Goal: Information Seeking & Learning: Learn about a topic

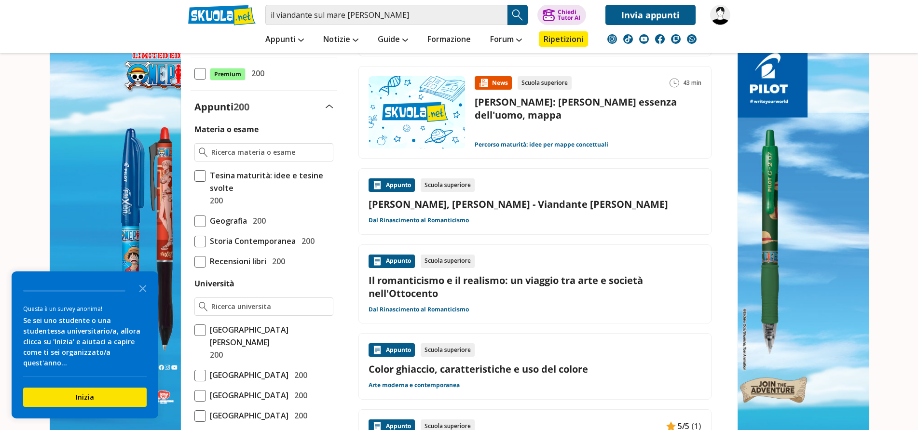
click at [500, 202] on link "Friedrich, Caspar David - Viandante nella nebbia" at bounding box center [535, 204] width 333 height 13
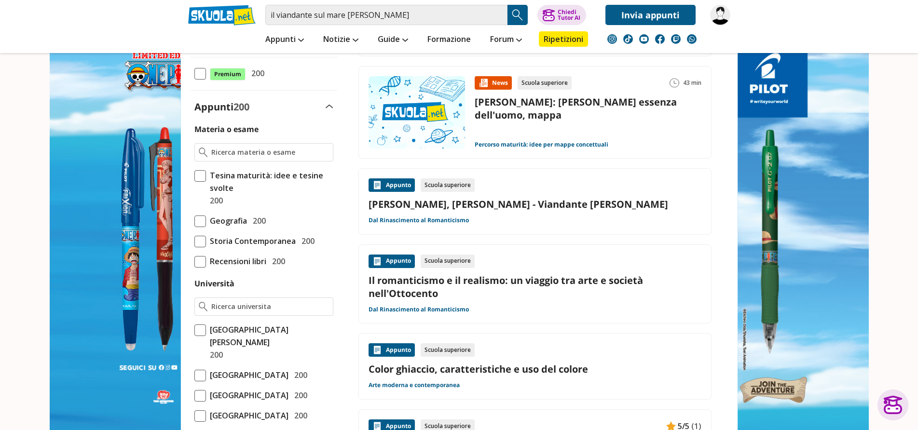
click at [719, 16] on img at bounding box center [720, 15] width 20 height 20
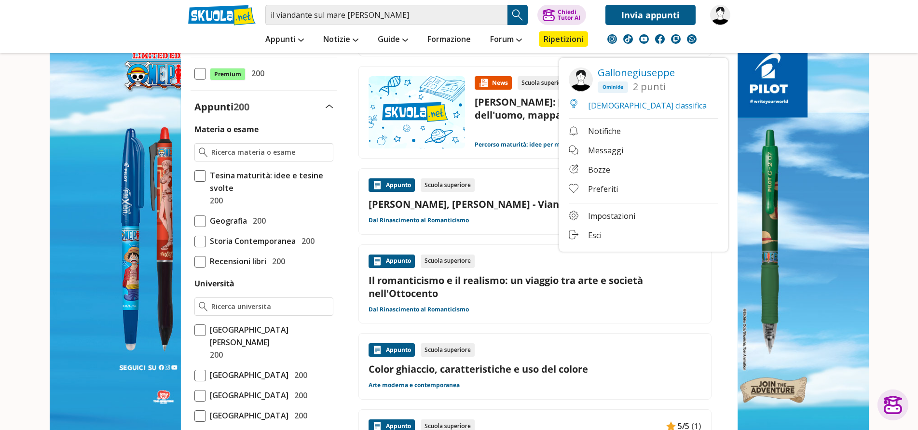
click at [591, 234] on link "Esci" at bounding box center [644, 236] width 150 height 12
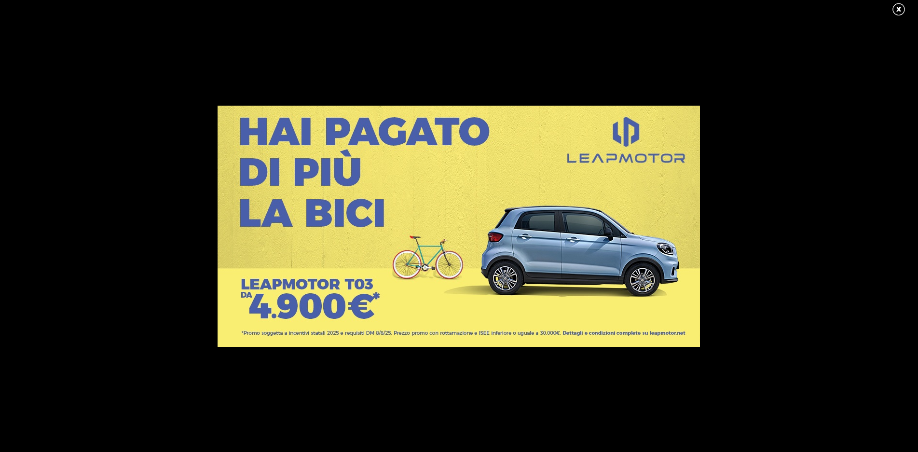
click at [898, 6] on link at bounding box center [904, 9] width 24 height 14
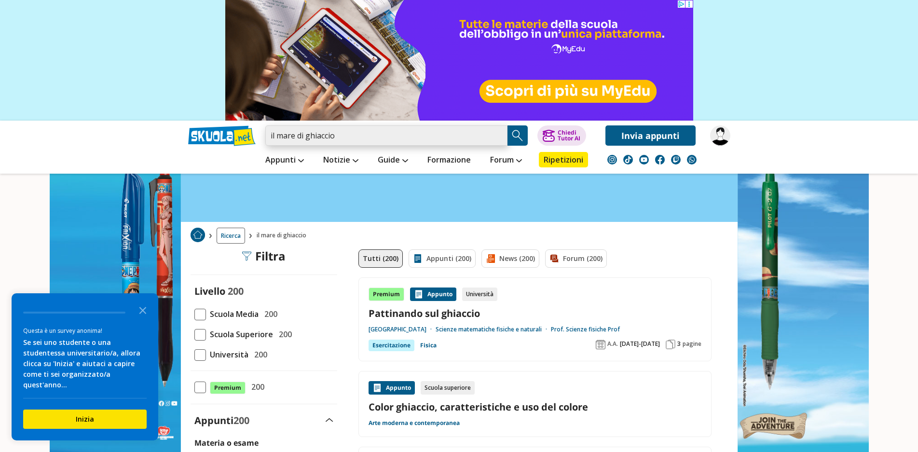
click at [354, 137] on input "il mare di ghiaccio" at bounding box center [386, 135] width 242 height 20
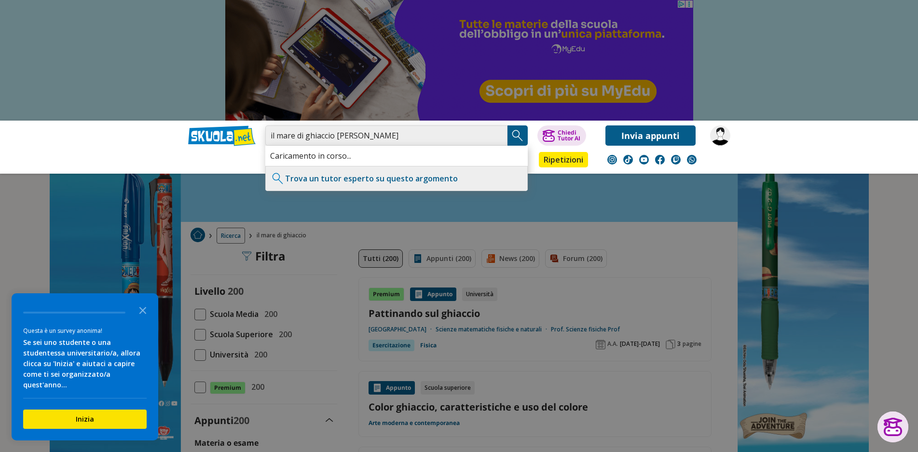
type input "il mare di ghiaccio David Friedrich"
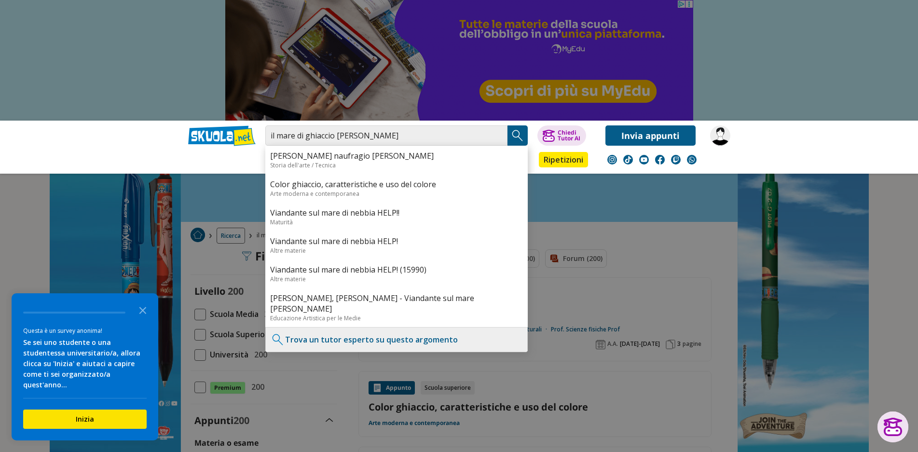
click at [516, 129] on img "Search Button" at bounding box center [517, 135] width 14 height 14
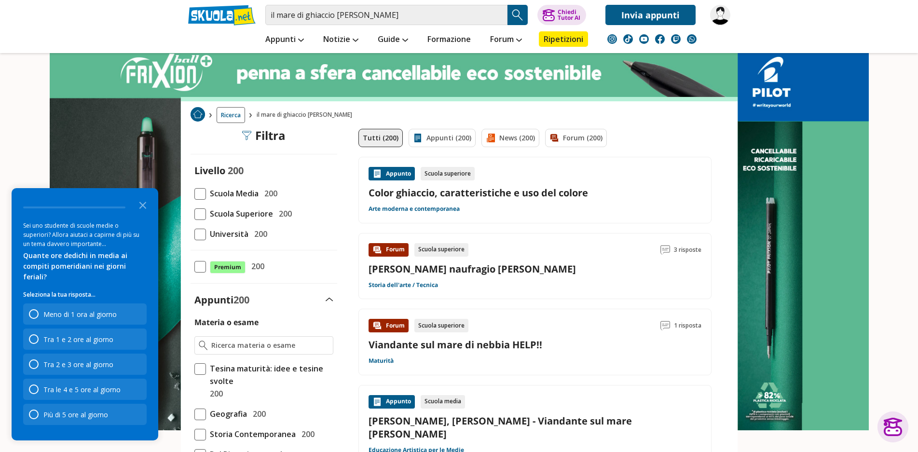
click at [455, 267] on link "[PERSON_NAME] naufragio [PERSON_NAME]" at bounding box center [472, 268] width 207 height 13
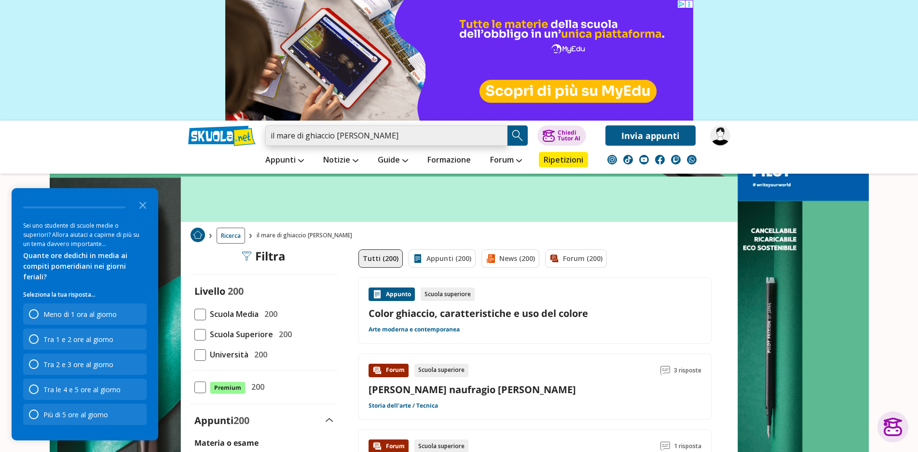
click at [409, 136] on input "il mare di ghiaccio david friedrich" at bounding box center [386, 135] width 242 height 20
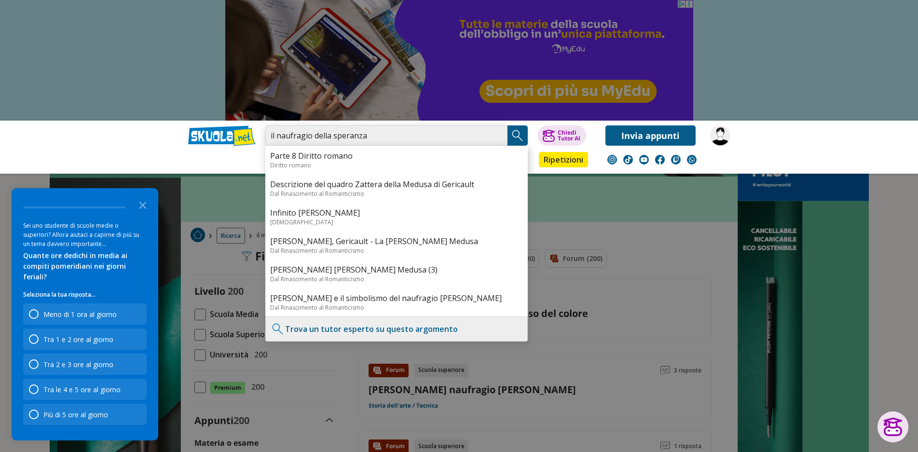
type input "il naufragio della speranza"
click at [518, 133] on img "Search Button" at bounding box center [517, 135] width 14 height 14
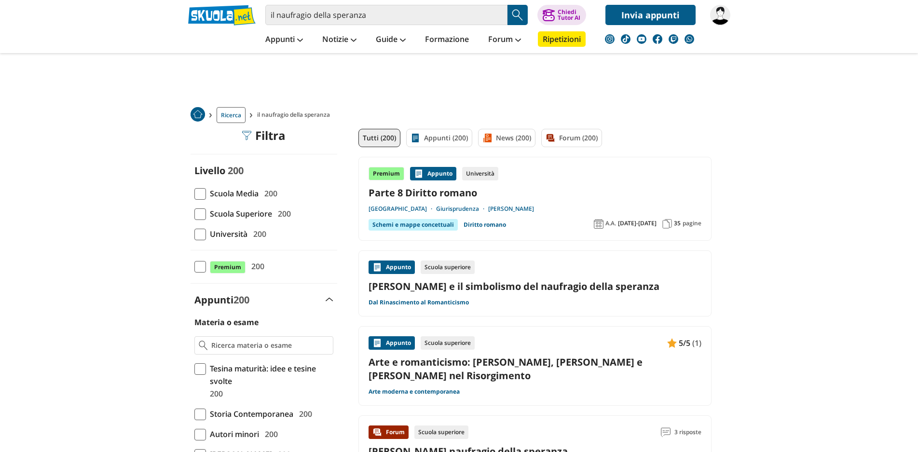
click at [506, 285] on link "Friedrich e il simbolismo del naufragio della speranza" at bounding box center [535, 286] width 333 height 13
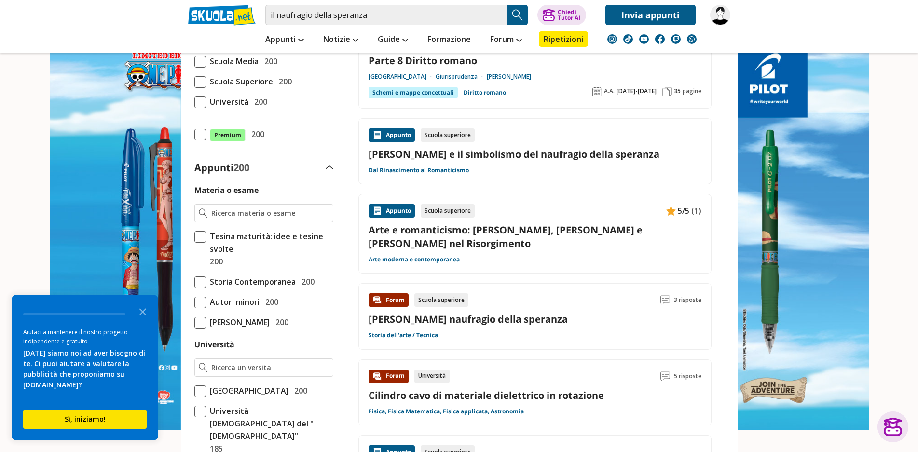
scroll to position [145, 0]
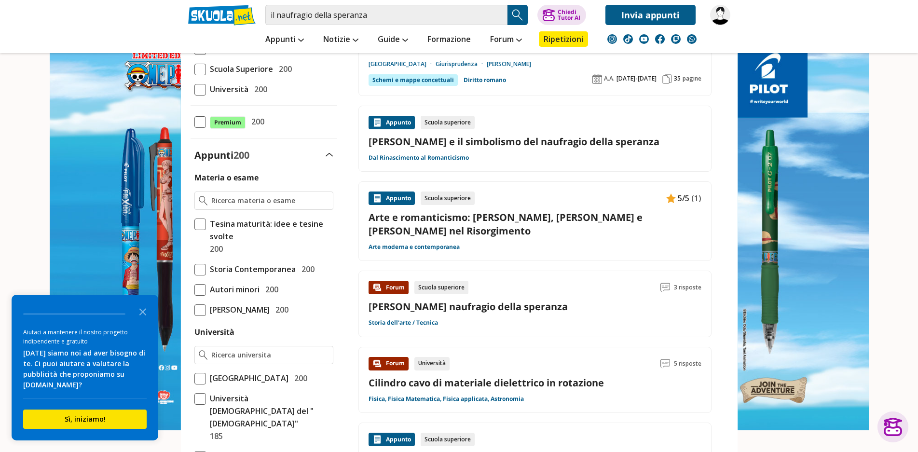
click at [467, 300] on link "[PERSON_NAME] naufragio [PERSON_NAME]" at bounding box center [468, 306] width 199 height 13
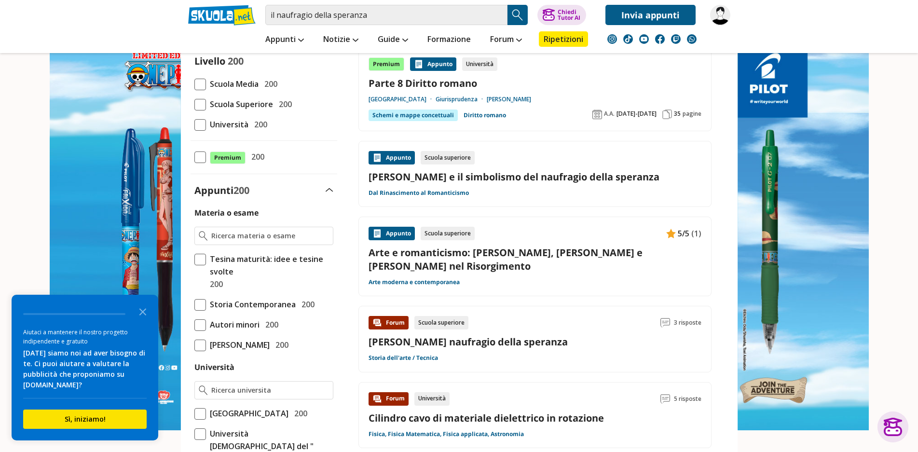
scroll to position [193, 0]
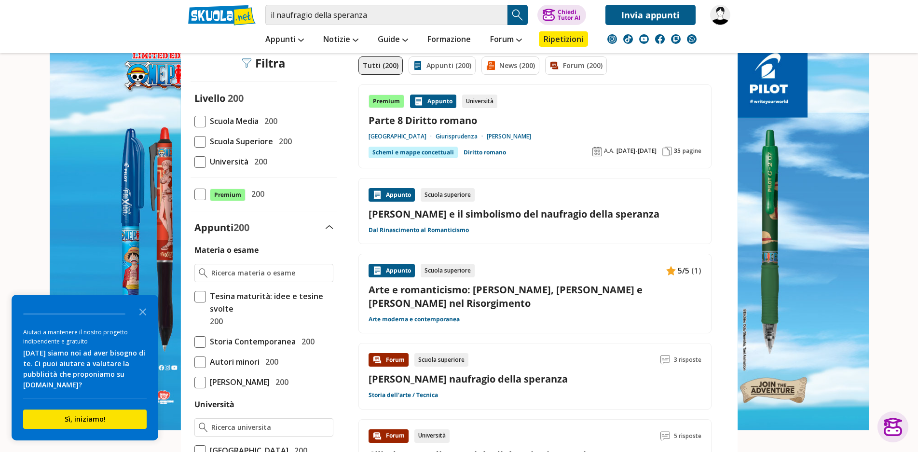
click at [492, 211] on link "[PERSON_NAME] e il simbolismo del naufragio [PERSON_NAME]" at bounding box center [535, 213] width 333 height 13
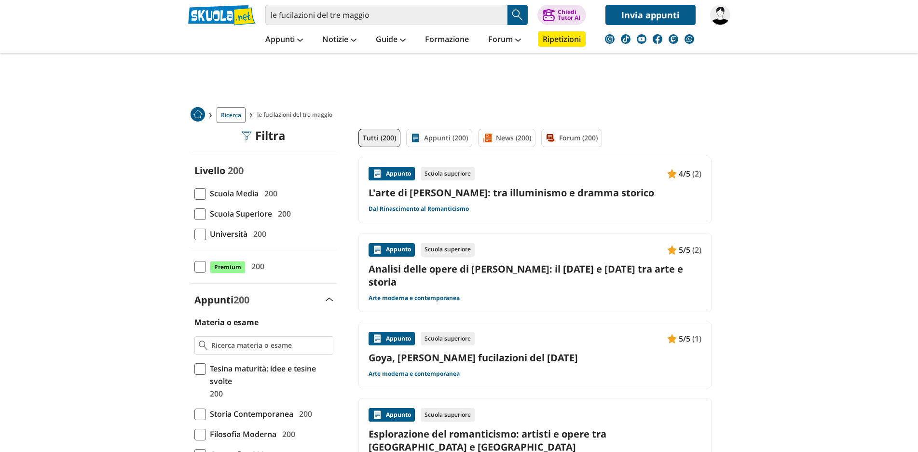
scroll to position [48, 0]
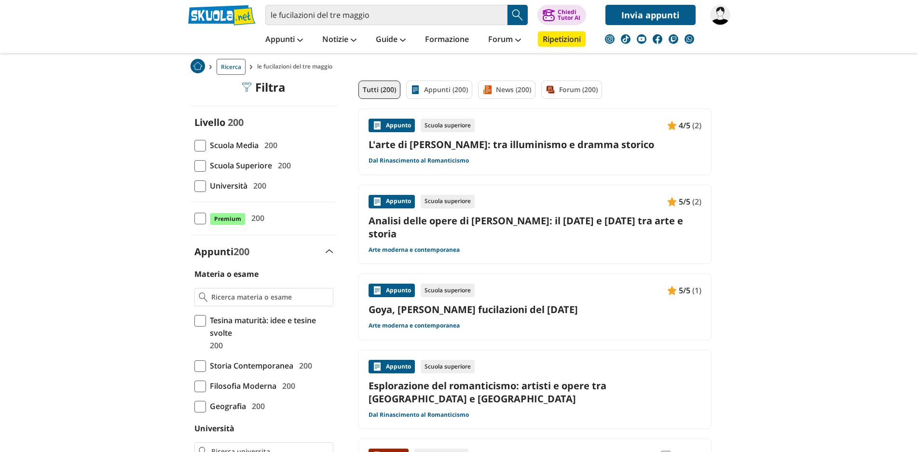
click at [478, 303] on link "Goya, [PERSON_NAME] fucilazioni del [DATE]" at bounding box center [535, 309] width 333 height 13
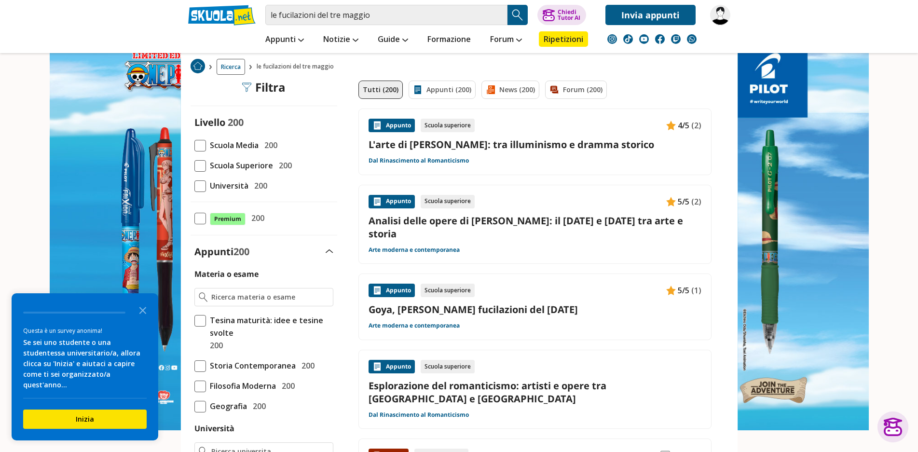
scroll to position [0, 0]
